Goal: Task Accomplishment & Management: Complete application form

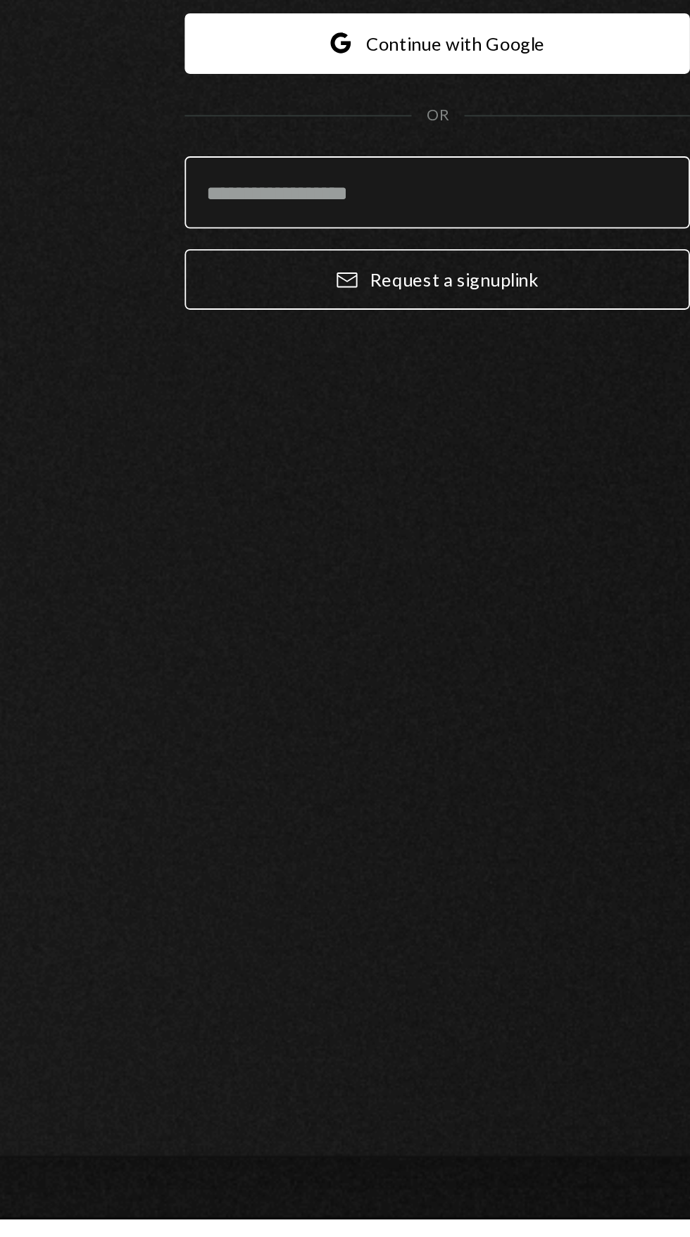
click at [367, 696] on input "email" at bounding box center [345, 675] width 276 height 39
type input "**********"
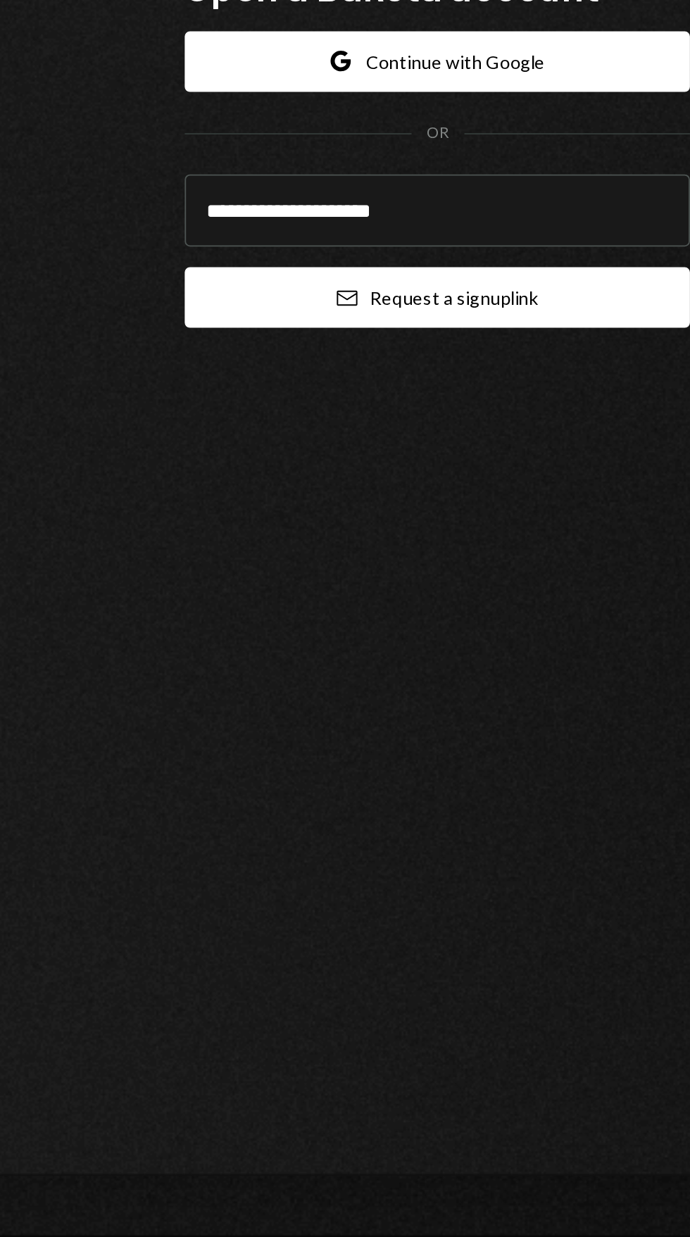
click at [399, 740] on button "Email Request a sign up link" at bounding box center [345, 723] width 276 height 33
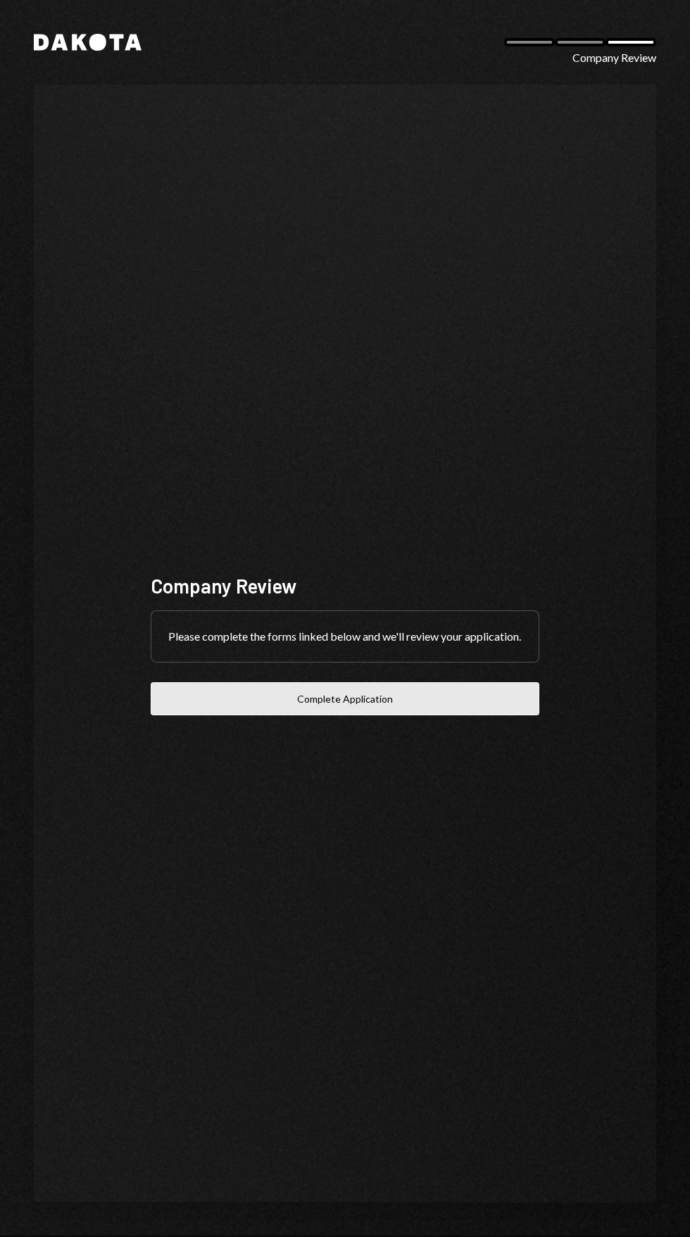
click at [423, 715] on button "Complete Application" at bounding box center [345, 698] width 389 height 33
click at [332, 715] on button "Complete Application" at bounding box center [345, 698] width 389 height 33
click at [405, 715] on button "Complete Application" at bounding box center [345, 698] width 389 height 33
